Goal: Task Accomplishment & Management: Complete application form

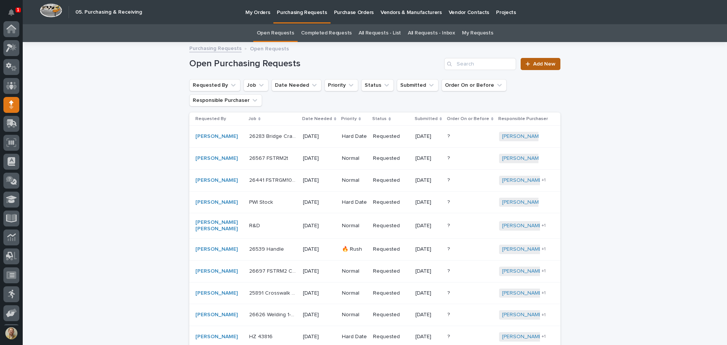
scroll to position [76, 0]
click at [545, 68] on link "Add New" at bounding box center [541, 64] width 40 height 12
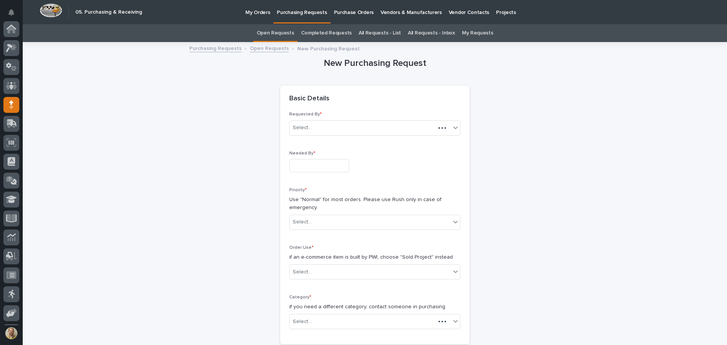
scroll to position [76, 0]
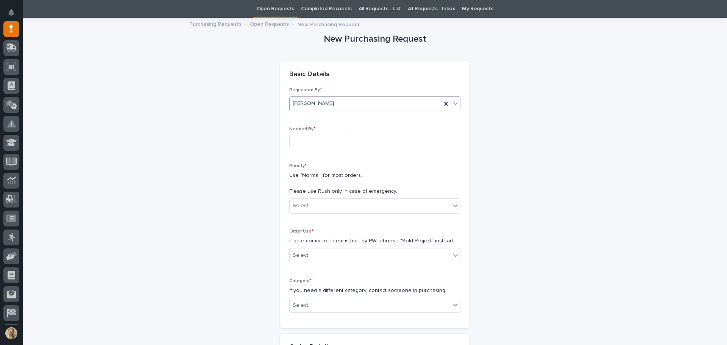
click at [331, 102] on div "[PERSON_NAME]" at bounding box center [366, 103] width 152 height 13
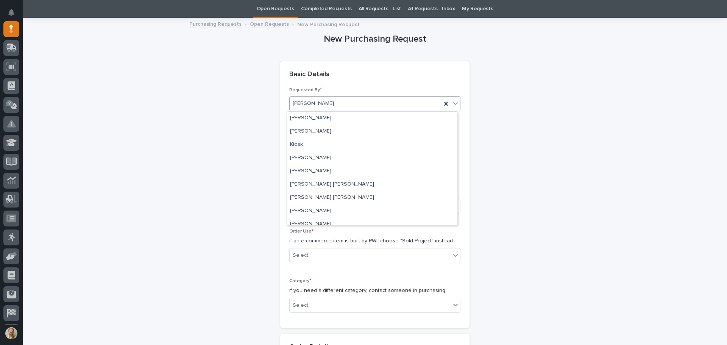
click at [331, 102] on div "[PERSON_NAME]" at bounding box center [366, 103] width 152 height 13
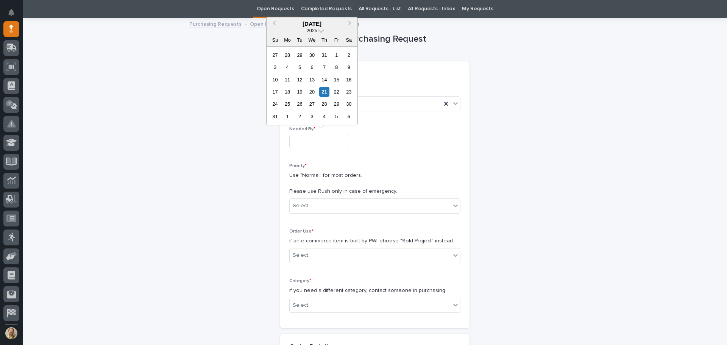
click at [317, 140] on input "text" at bounding box center [319, 141] width 60 height 13
click at [289, 105] on div "25" at bounding box center [287, 104] width 10 height 10
type input "**********"
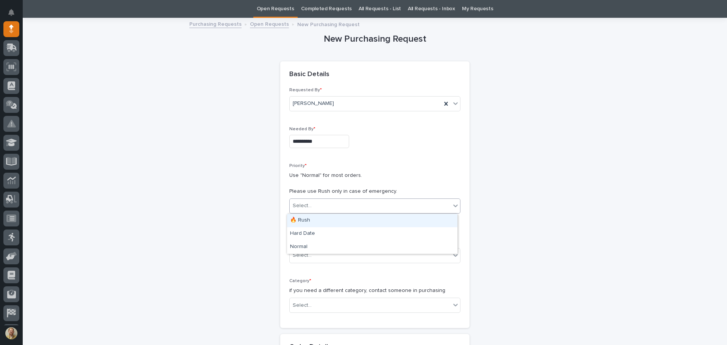
click at [329, 210] on div "Select..." at bounding box center [370, 206] width 161 height 13
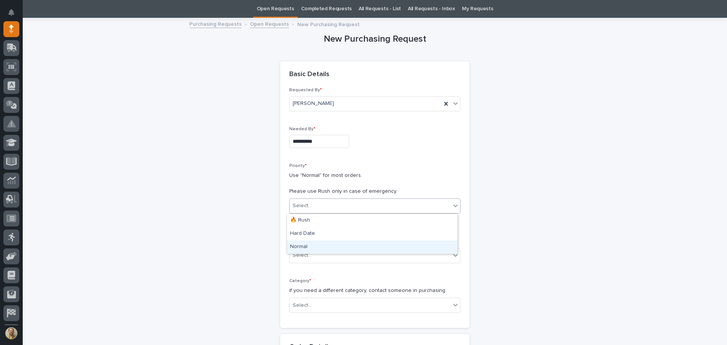
click at [322, 244] on div "Normal" at bounding box center [372, 247] width 170 height 13
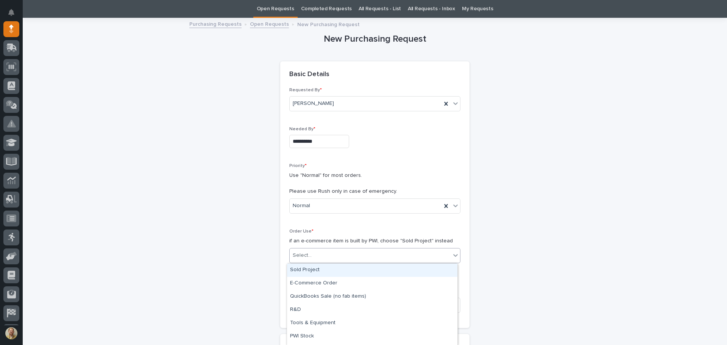
click at [311, 257] on div "Select..." at bounding box center [370, 255] width 161 height 13
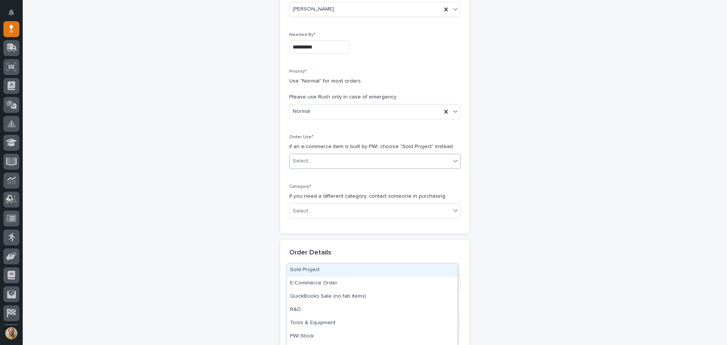
scroll to position [138, 0]
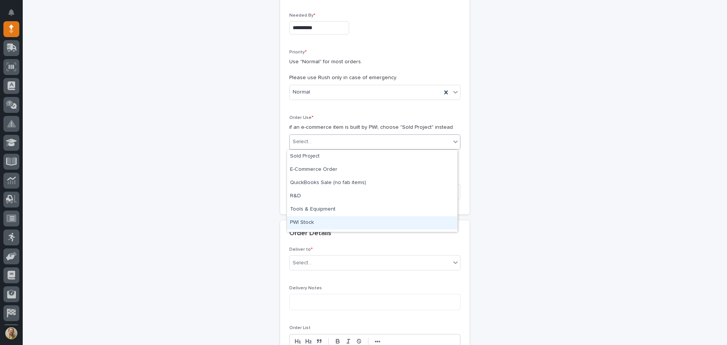
click at [300, 225] on div "PWI Stock" at bounding box center [372, 222] width 170 height 13
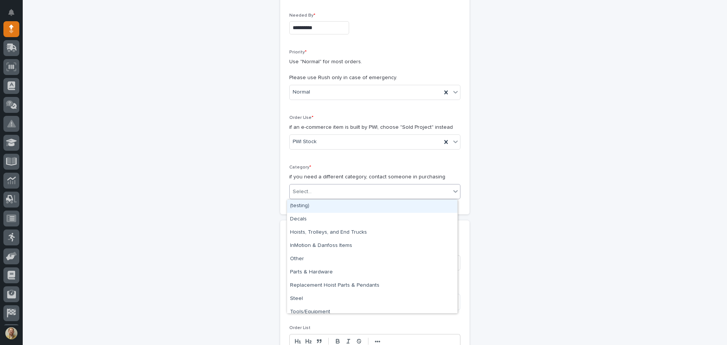
click at [316, 197] on div "Select..." at bounding box center [370, 192] width 161 height 13
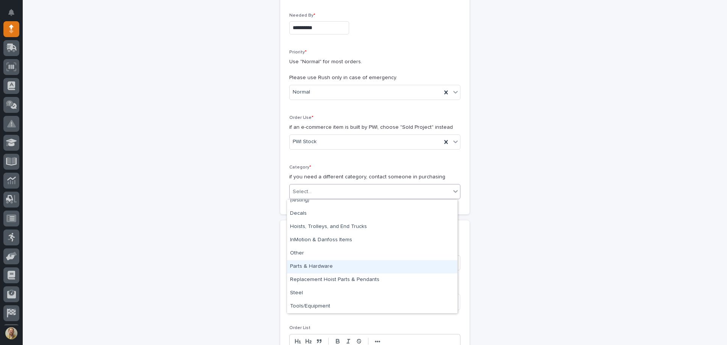
scroll to position [0, 0]
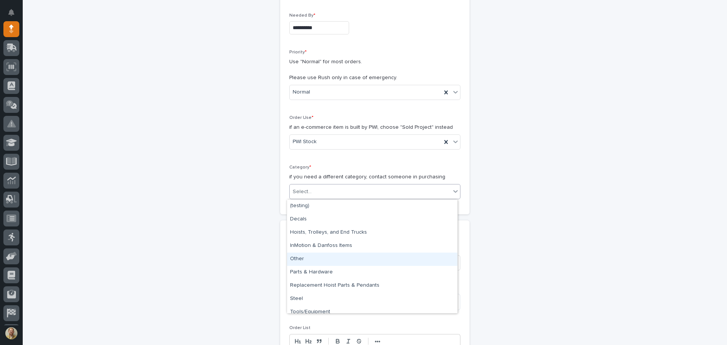
click at [332, 256] on div "Other" at bounding box center [372, 259] width 170 height 13
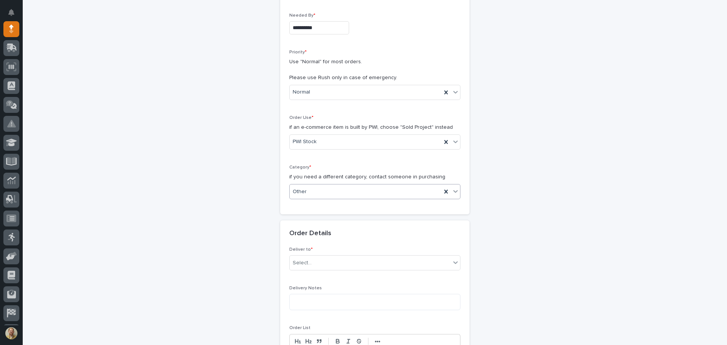
scroll to position [176, 0]
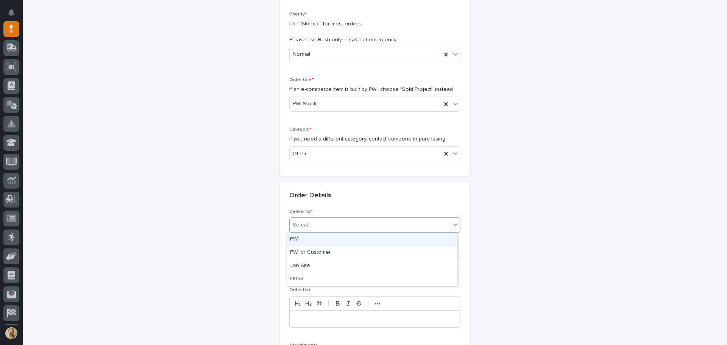
click at [338, 227] on div "Select..." at bounding box center [370, 225] width 161 height 13
click at [335, 237] on div "PWI" at bounding box center [372, 239] width 170 height 13
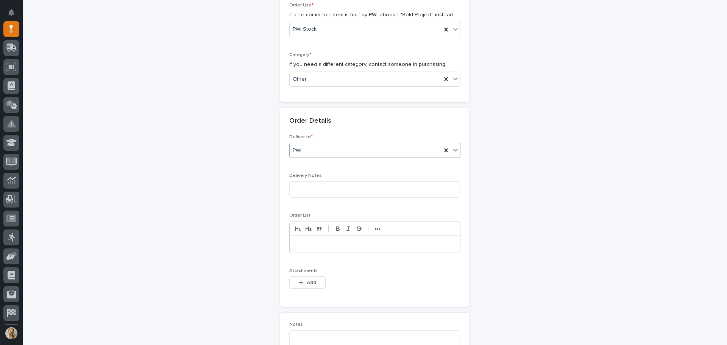
scroll to position [252, 0]
click at [316, 191] on textarea at bounding box center [374, 188] width 171 height 16
type textarea "**********"
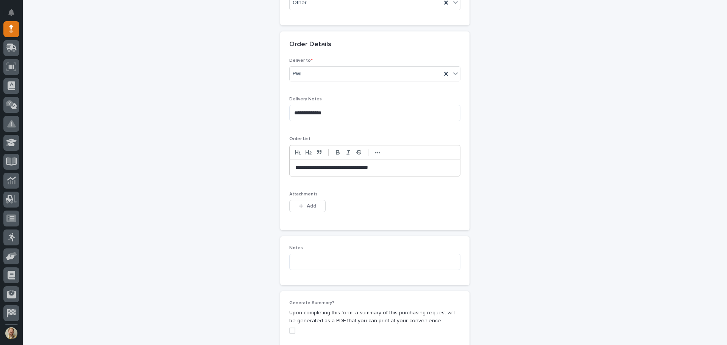
scroll to position [327, 0]
click at [317, 264] on textarea at bounding box center [374, 261] width 171 height 16
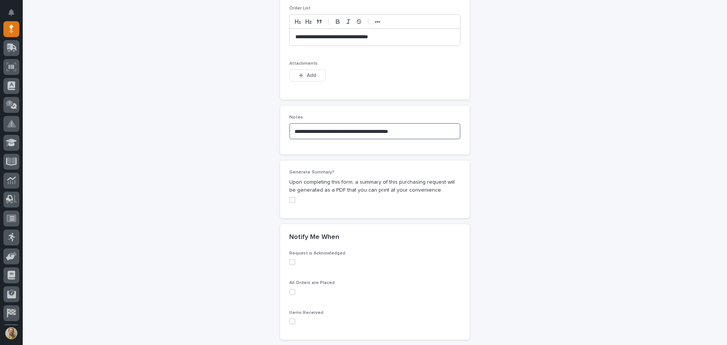
scroll to position [479, 0]
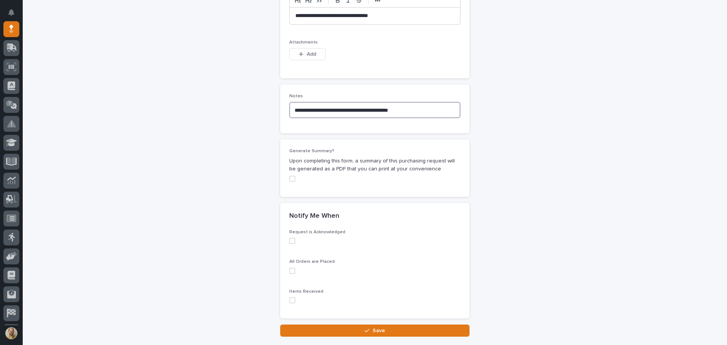
click at [289, 178] on span at bounding box center [292, 179] width 6 height 6
type textarea "**********"
click at [289, 238] on span at bounding box center [292, 241] width 6 height 6
click at [291, 268] on span at bounding box center [292, 271] width 6 height 6
click at [291, 305] on div "Items Received" at bounding box center [374, 299] width 171 height 20
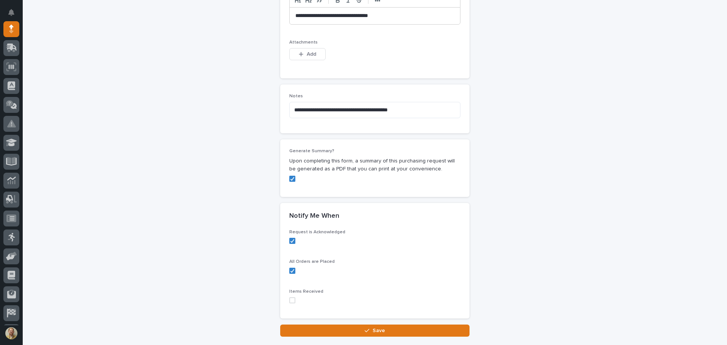
click at [290, 298] on span at bounding box center [292, 300] width 6 height 6
click at [374, 333] on span "Save" at bounding box center [379, 330] width 13 height 7
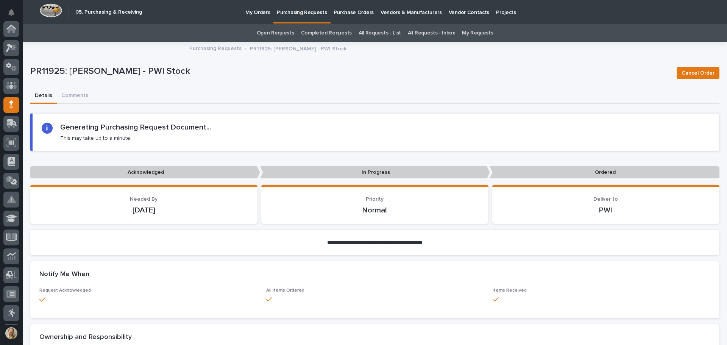
scroll to position [76, 0]
